Goal: Task Accomplishment & Management: Use online tool/utility

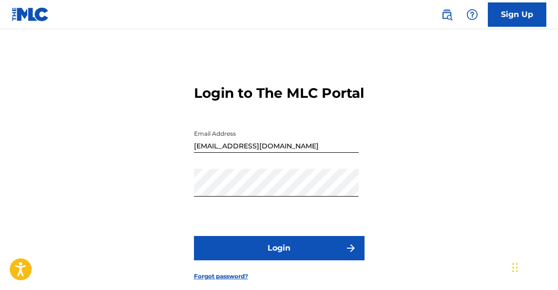
click at [298, 153] on input "[EMAIL_ADDRESS][DOMAIN_NAME]" at bounding box center [276, 139] width 165 height 28
click at [245, 153] on input "[EMAIL_ADDRESS][DOMAIN_NAME]" at bounding box center [276, 139] width 165 height 28
type input "[EMAIL_ADDRESS][DOMAIN_NAME]"
click at [247, 261] on button "Login" at bounding box center [279, 248] width 171 height 24
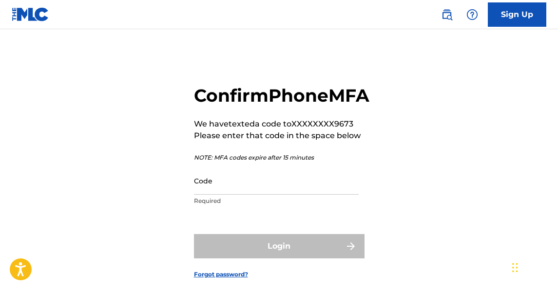
click at [234, 195] on input "Code" at bounding box center [276, 181] width 165 height 28
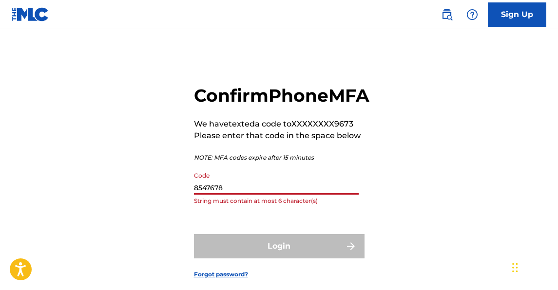
click at [210, 195] on input "8547678" at bounding box center [276, 181] width 165 height 28
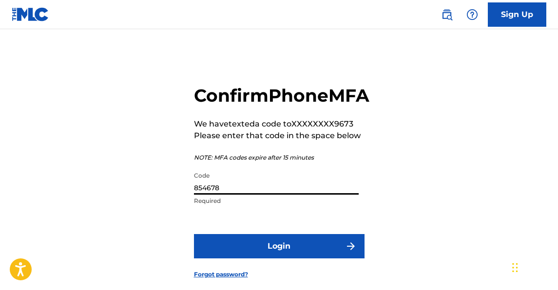
type input "854678"
click at [252, 259] on button "Login" at bounding box center [279, 246] width 171 height 24
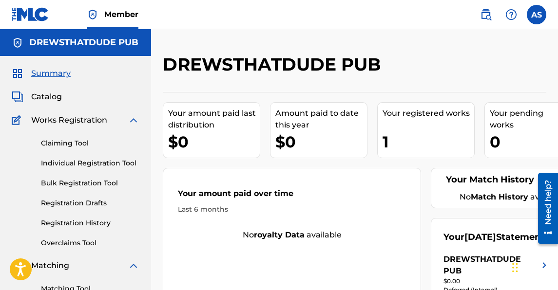
click at [87, 145] on link "Claiming Tool" at bounding box center [90, 143] width 98 height 10
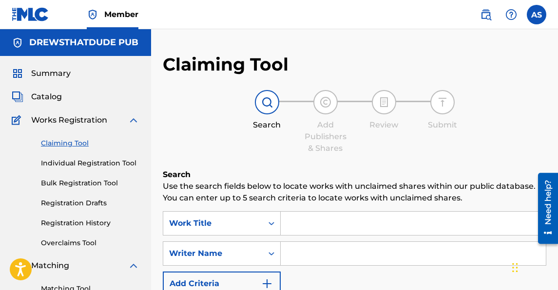
click at [48, 96] on span "Catalog" at bounding box center [46, 97] width 31 height 12
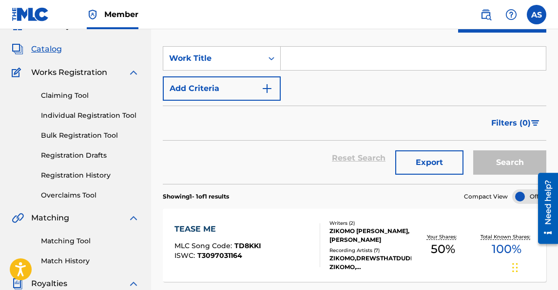
scroll to position [12, 0]
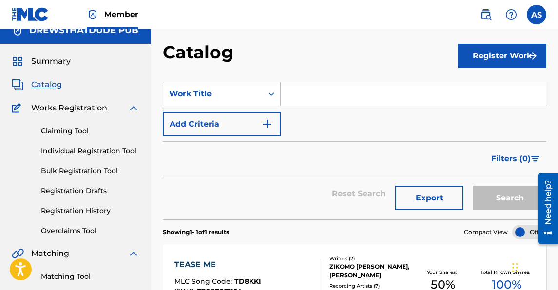
click at [68, 132] on link "Claiming Tool" at bounding box center [90, 131] width 98 height 10
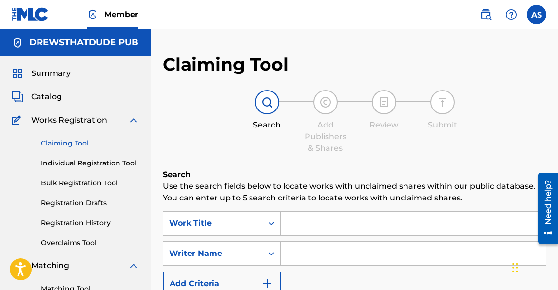
scroll to position [53, 0]
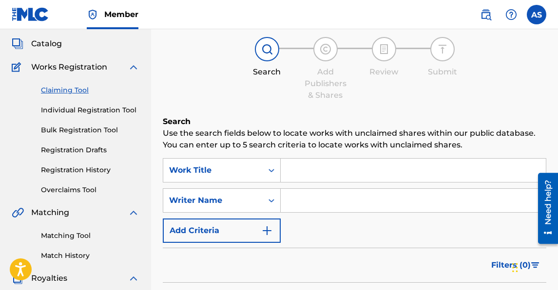
click at [64, 242] on div "Matching Tool Match History" at bounding box center [76, 240] width 128 height 42
click at [62, 237] on link "Matching Tool" at bounding box center [90, 236] width 98 height 10
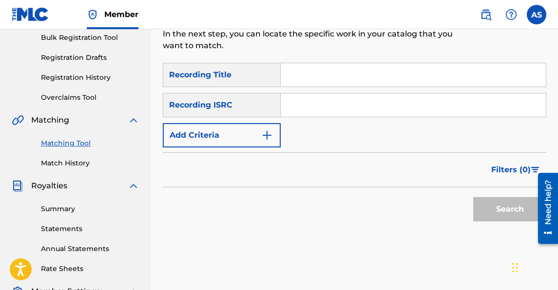
scroll to position [139, 0]
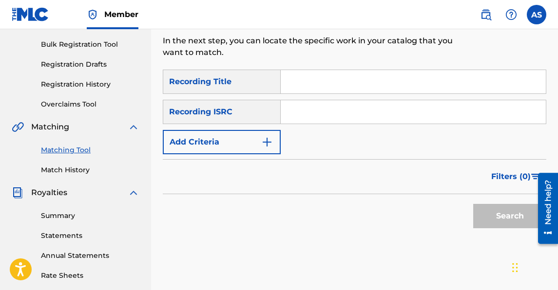
click at [292, 80] on input "Search Form" at bounding box center [413, 81] width 265 height 23
click at [292, 82] on input "Search Form" at bounding box center [413, 81] width 265 height 23
click at [290, 108] on input "Search Form" at bounding box center [413, 111] width 265 height 23
paste input "QMBZ92489663"
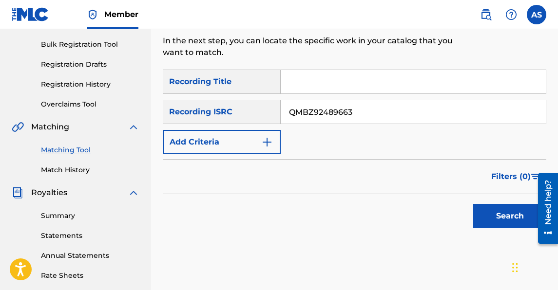
type input "QMBZ92489663"
click at [505, 218] on button "Search" at bounding box center [509, 216] width 73 height 24
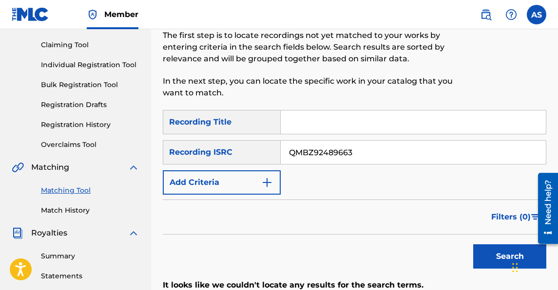
scroll to position [12, 0]
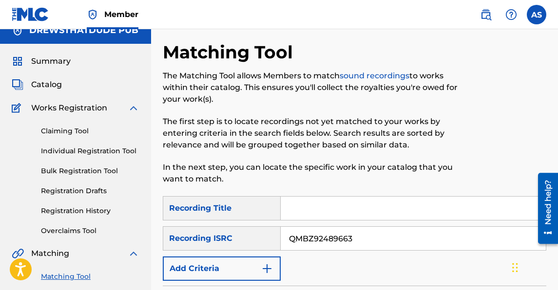
click at [74, 131] on link "Claiming Tool" at bounding box center [90, 131] width 98 height 10
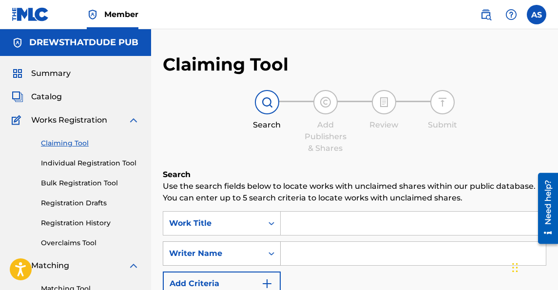
click at [259, 263] on div "Writer Name" at bounding box center [222, 254] width 118 height 24
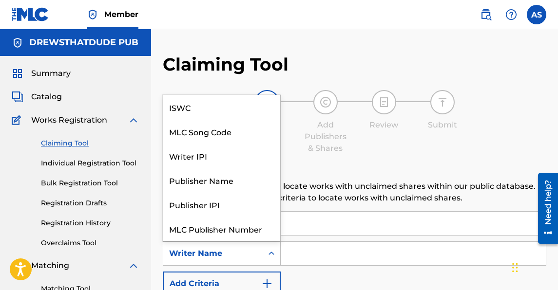
scroll to position [24, 0]
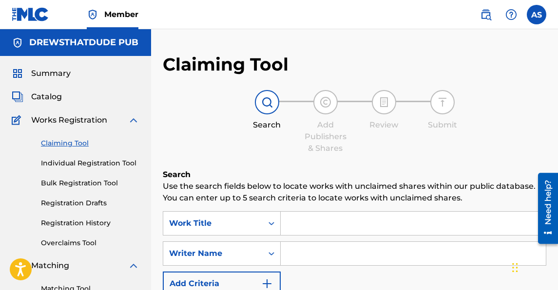
click at [113, 247] on link "Overclaims Tool" at bounding box center [90, 243] width 98 height 10
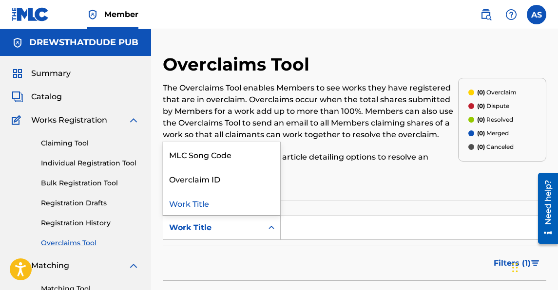
click at [214, 229] on div "Work Title" at bounding box center [213, 228] width 88 height 12
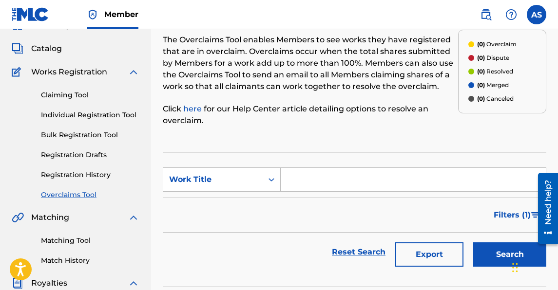
scroll to position [53, 0]
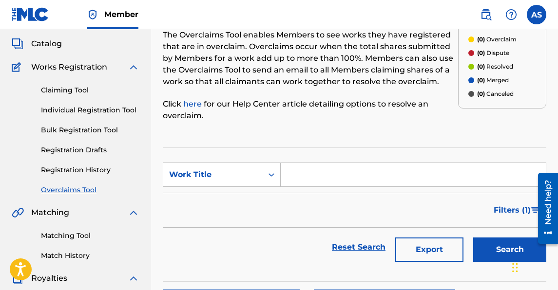
click at [74, 240] on link "Matching Tool" at bounding box center [90, 236] width 98 height 10
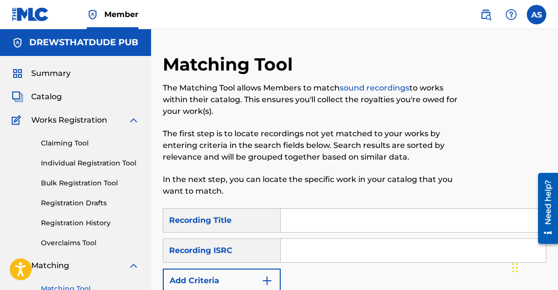
click at [250, 269] on button "Add Criteria" at bounding box center [222, 281] width 118 height 24
click at [286, 281] on input "Search Form" at bounding box center [404, 280] width 247 height 23
type input "[PERSON_NAME]"
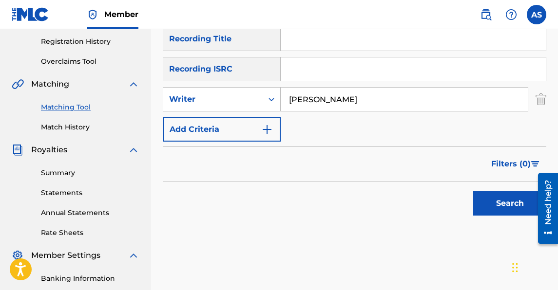
scroll to position [256, 0]
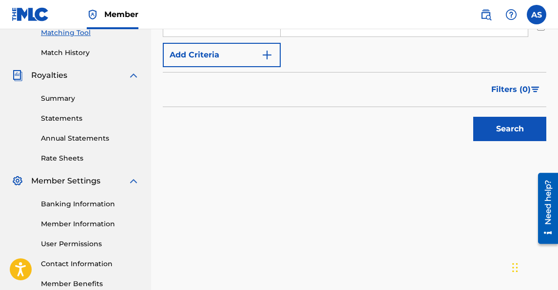
click at [491, 130] on button "Search" at bounding box center [509, 129] width 73 height 24
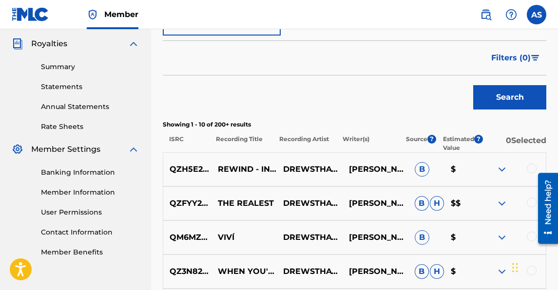
scroll to position [291, 0]
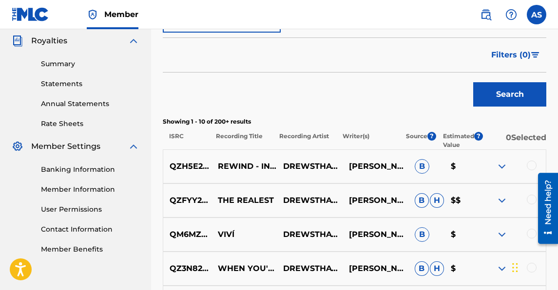
click at [499, 164] on img at bounding box center [502, 167] width 12 height 12
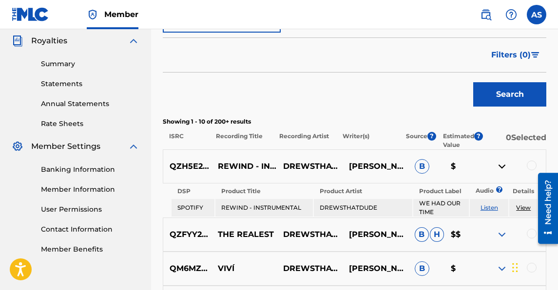
click at [499, 167] on img at bounding box center [502, 167] width 12 height 12
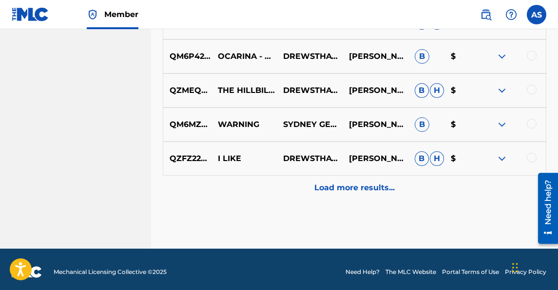
scroll to position [604, 0]
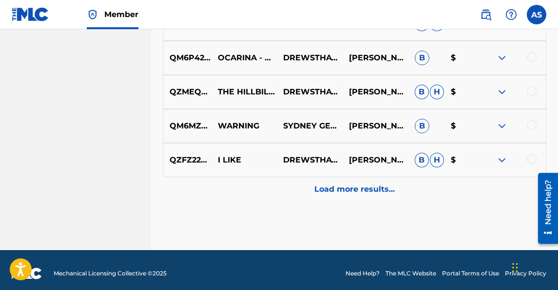
click at [393, 184] on p "Load more results..." at bounding box center [354, 190] width 80 height 12
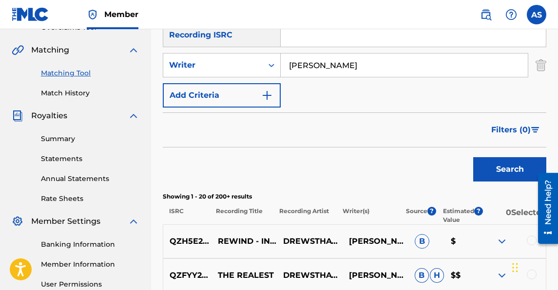
scroll to position [228, 0]
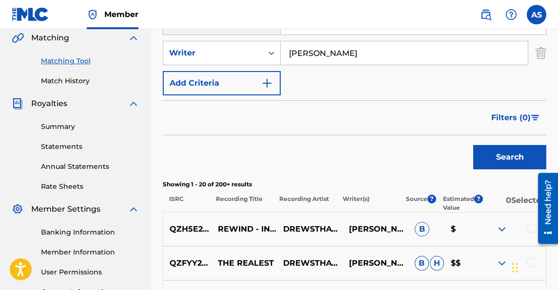
click at [527, 229] on div at bounding box center [532, 229] width 10 height 10
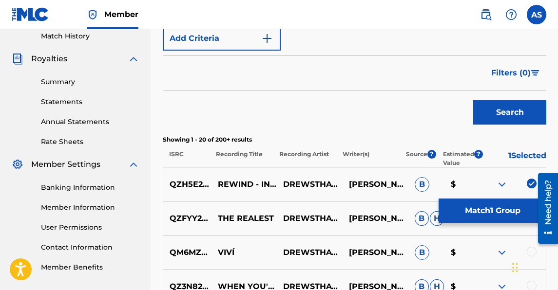
scroll to position [274, 0]
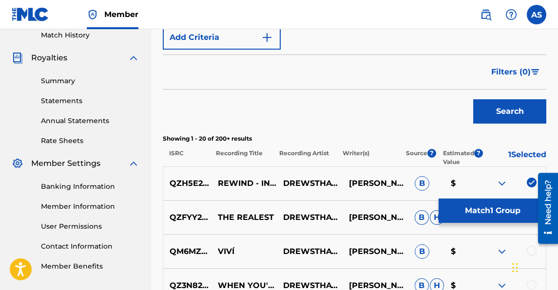
click at [497, 214] on button "Match 1 Group" at bounding box center [492, 211] width 108 height 24
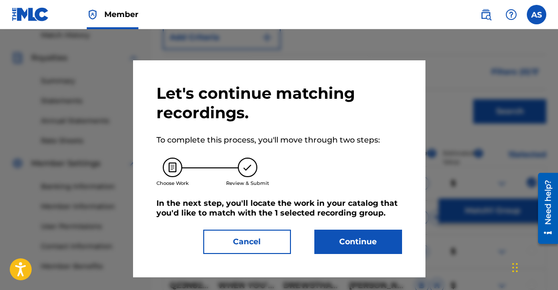
click at [261, 237] on button "Cancel" at bounding box center [247, 242] width 88 height 24
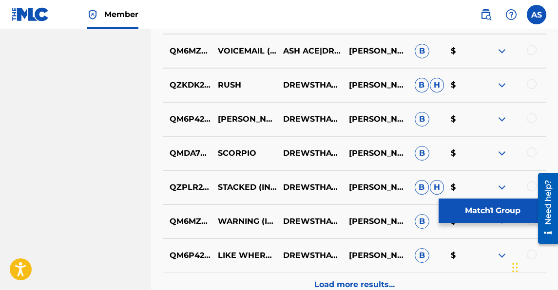
scroll to position [952, 0]
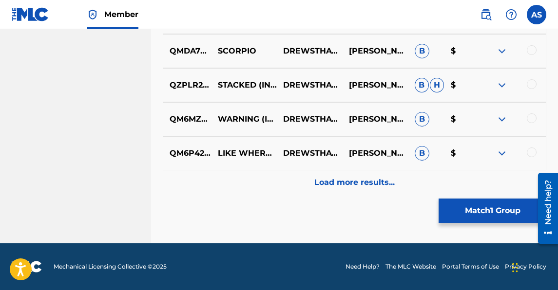
click at [321, 179] on p "Load more results..." at bounding box center [354, 183] width 80 height 12
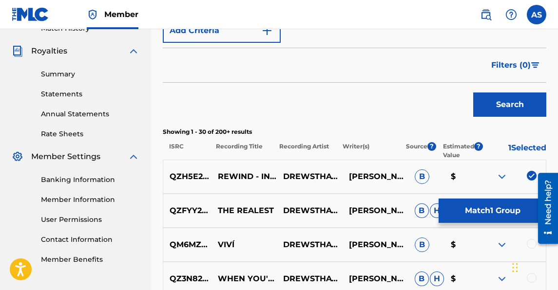
scroll to position [290, 0]
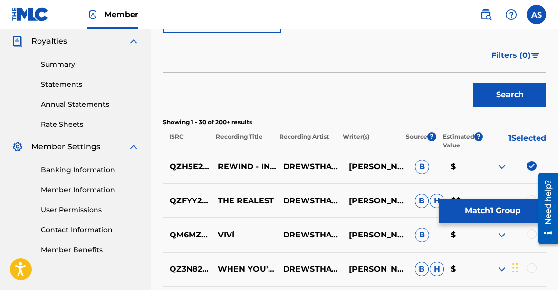
click at [456, 135] on p "Estimated Value" at bounding box center [458, 142] width 31 height 18
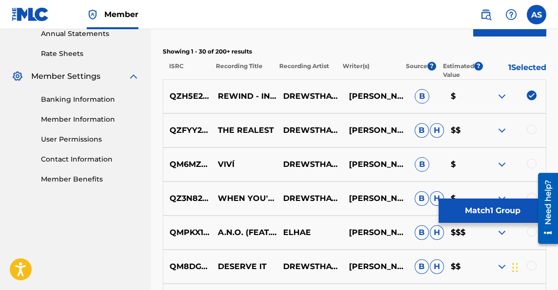
scroll to position [368, 0]
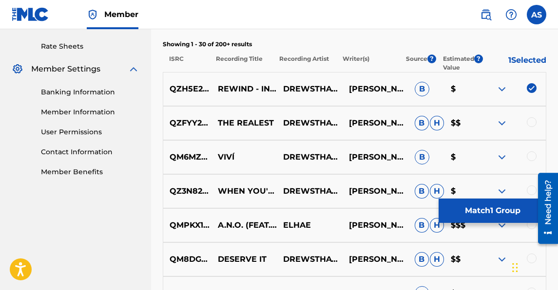
click at [530, 126] on div at bounding box center [532, 122] width 10 height 10
click at [526, 152] on div at bounding box center [513, 158] width 66 height 12
click at [531, 158] on div at bounding box center [532, 157] width 10 height 10
